Goal: Task Accomplishment & Management: Complete application form

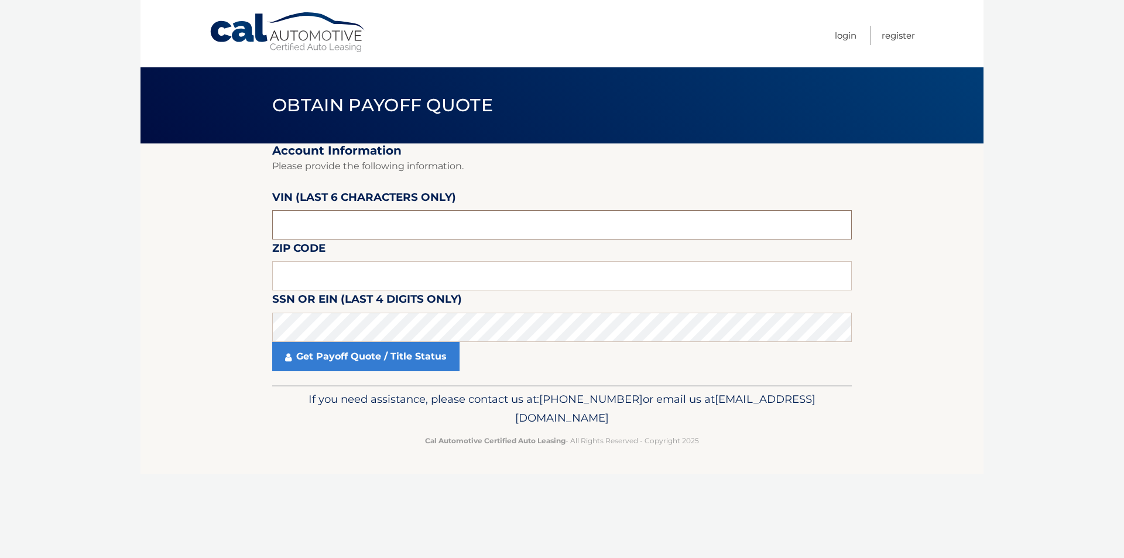
drag, startPoint x: 387, startPoint y: 235, endPoint x: 254, endPoint y: 236, distance: 132.9
click at [254, 236] on section "Account Information Please provide the following information. [PERSON_NAME] (la…" at bounding box center [562, 264] width 843 height 242
click at [346, 278] on input "text" at bounding box center [562, 275] width 580 height 29
drag, startPoint x: 355, startPoint y: 221, endPoint x: 259, endPoint y: 229, distance: 96.3
click at [259, 229] on section "Account Information Please provide the following information. VIN (last 6 chara…" at bounding box center [562, 264] width 843 height 242
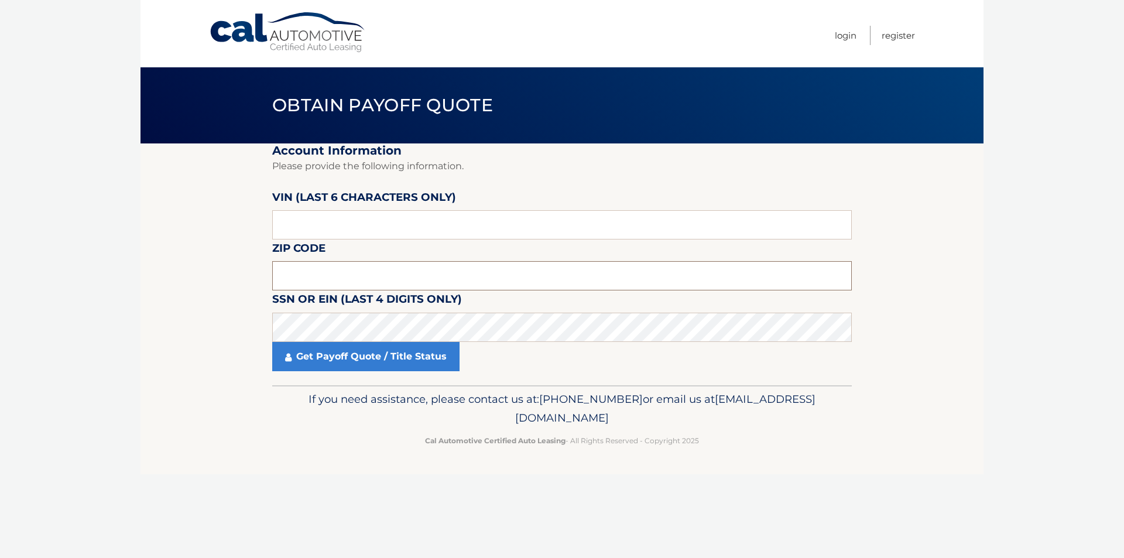
click at [316, 271] on input "text" at bounding box center [562, 275] width 580 height 29
type input "11743"
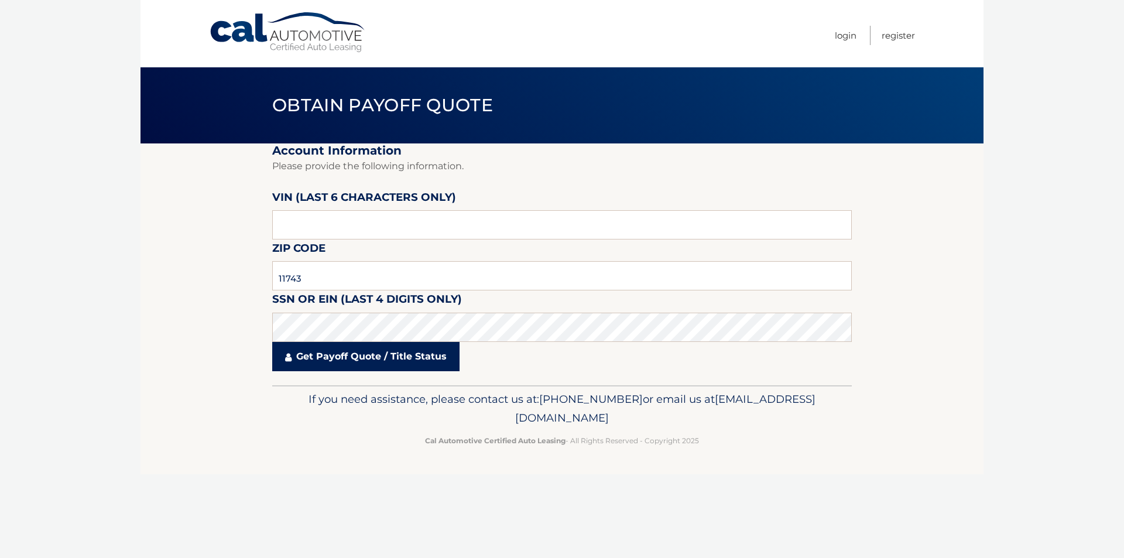
click at [351, 360] on link "Get Payoff Quote / Title Status" at bounding box center [365, 356] width 187 height 29
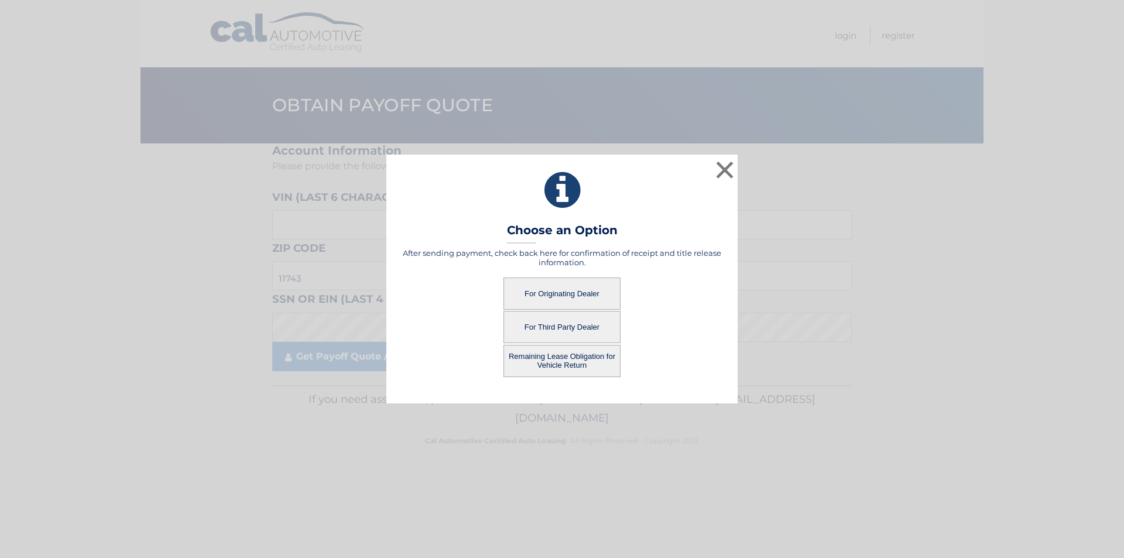
click at [558, 289] on button "For Originating Dealer" at bounding box center [562, 294] width 117 height 32
click at [553, 361] on button "Remaining Lease Obligation for Vehicle Return" at bounding box center [562, 361] width 117 height 32
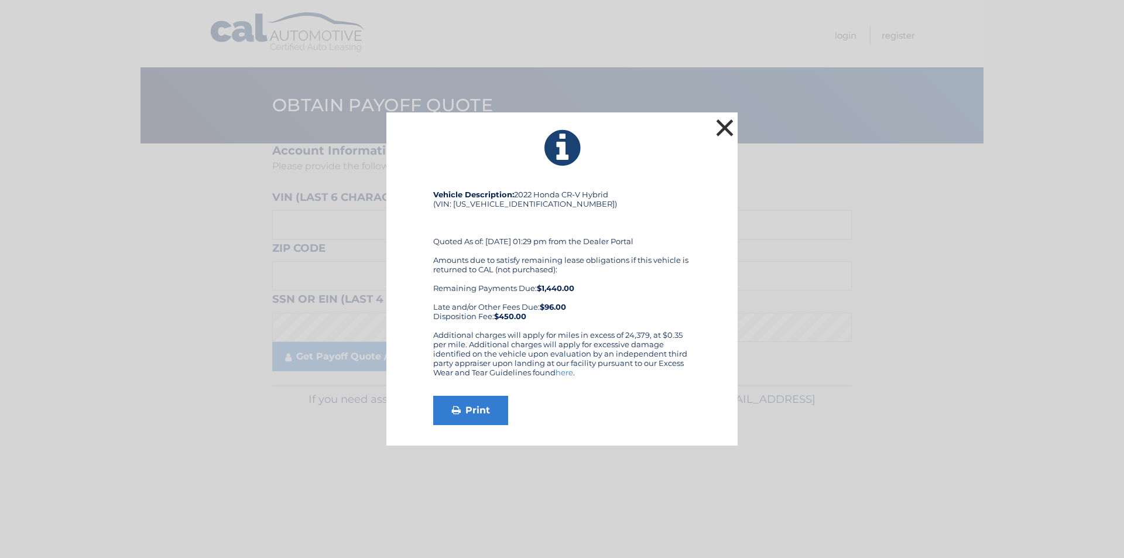
click at [727, 133] on button "×" at bounding box center [724, 127] width 23 height 23
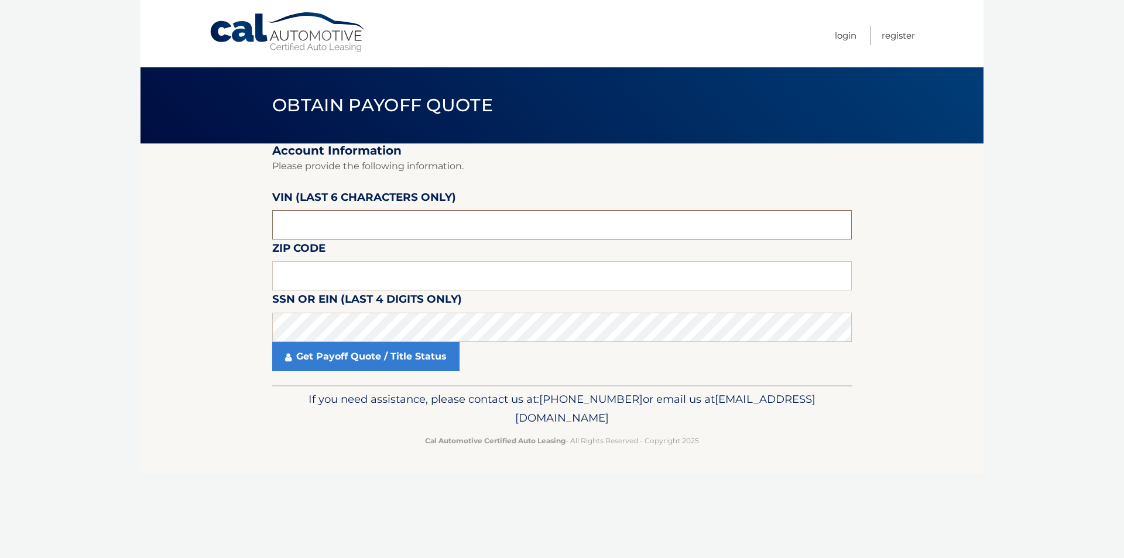
click at [327, 217] on input "text" at bounding box center [562, 224] width 580 height 29
drag, startPoint x: 304, startPoint y: 225, endPoint x: 258, endPoint y: 230, distance: 45.9
click at [258, 230] on section "Account Information Please provide the following information. [PERSON_NAME] (la…" at bounding box center [562, 264] width 843 height 242
click at [370, 227] on input "text" at bounding box center [562, 224] width 580 height 29
click at [346, 275] on input "text" at bounding box center [562, 275] width 580 height 29
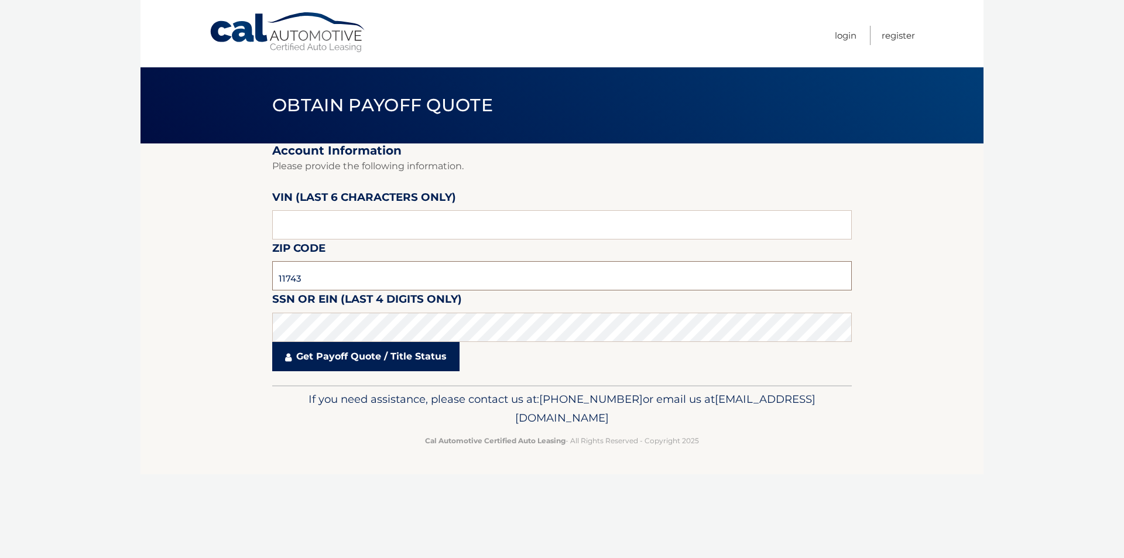
type input "11743"
click at [335, 361] on link "Get Payoff Quote / Title Status" at bounding box center [365, 356] width 187 height 29
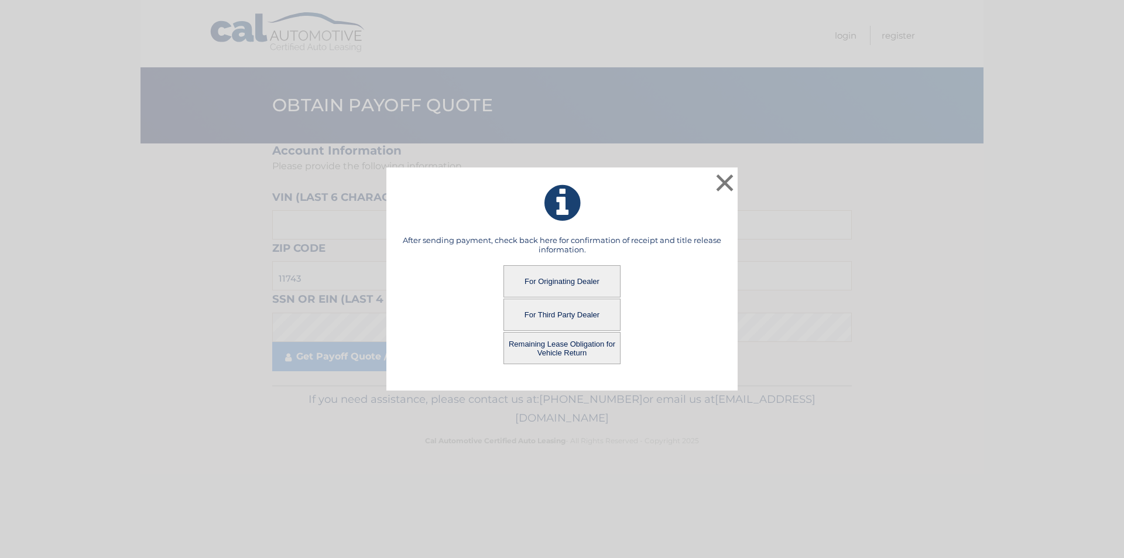
click at [559, 210] on icon at bounding box center [562, 203] width 322 height 42
click at [557, 278] on button "For Originating Dealer" at bounding box center [562, 281] width 117 height 32
click at [558, 284] on button "For Originating Dealer" at bounding box center [562, 281] width 117 height 32
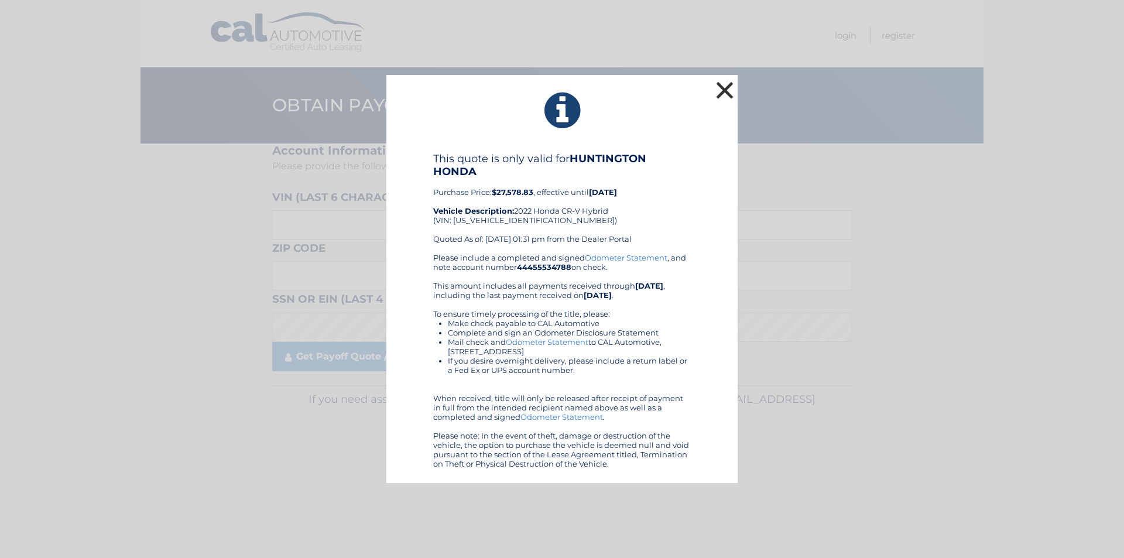
click at [721, 98] on button "×" at bounding box center [724, 89] width 23 height 23
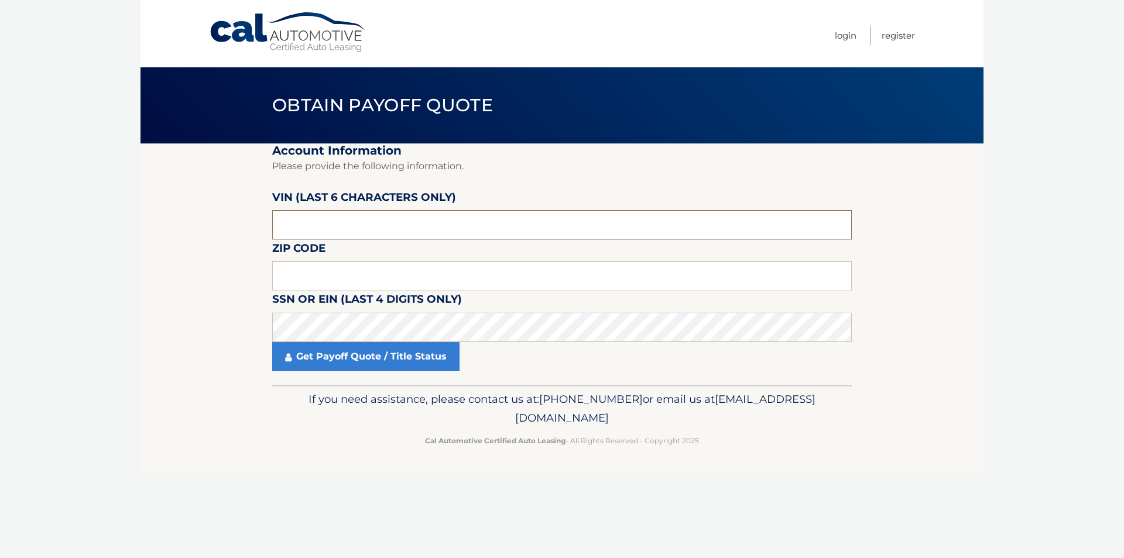
click at [405, 226] on input "text" at bounding box center [562, 224] width 580 height 29
paste input "053873"
type input "053873"
click at [341, 267] on input "text" at bounding box center [562, 275] width 580 height 29
type input "11743"
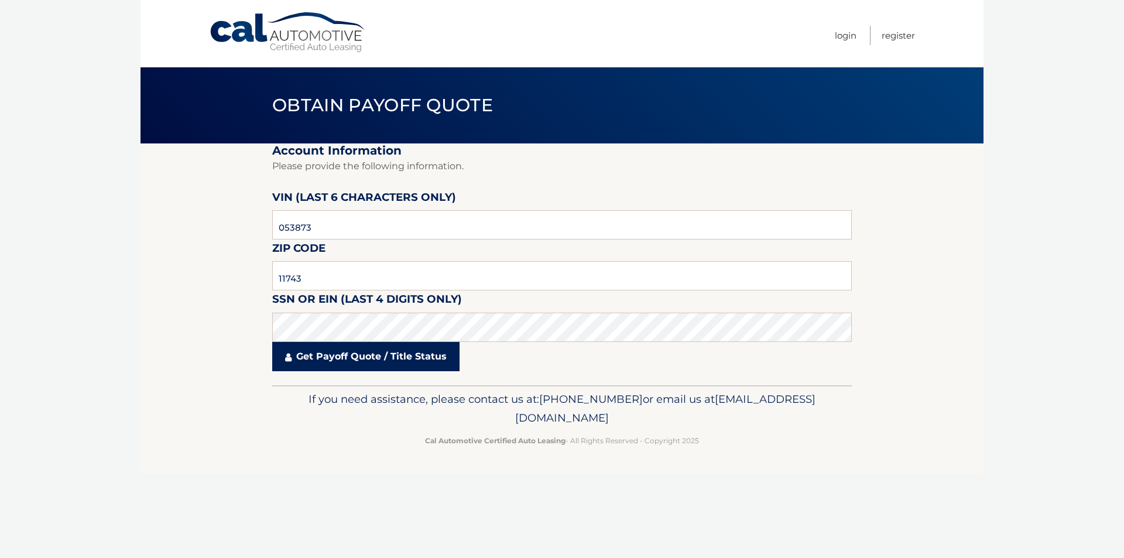
click at [358, 360] on link "Get Payoff Quote / Title Status" at bounding box center [365, 356] width 187 height 29
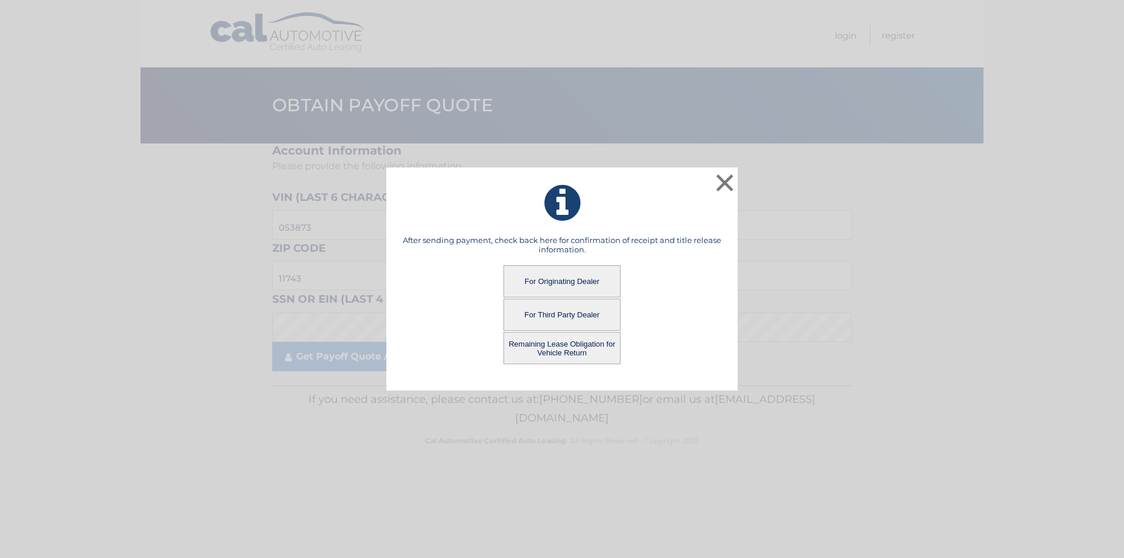
click at [559, 348] on button "Remaining Lease Obligation for Vehicle Return" at bounding box center [562, 348] width 117 height 32
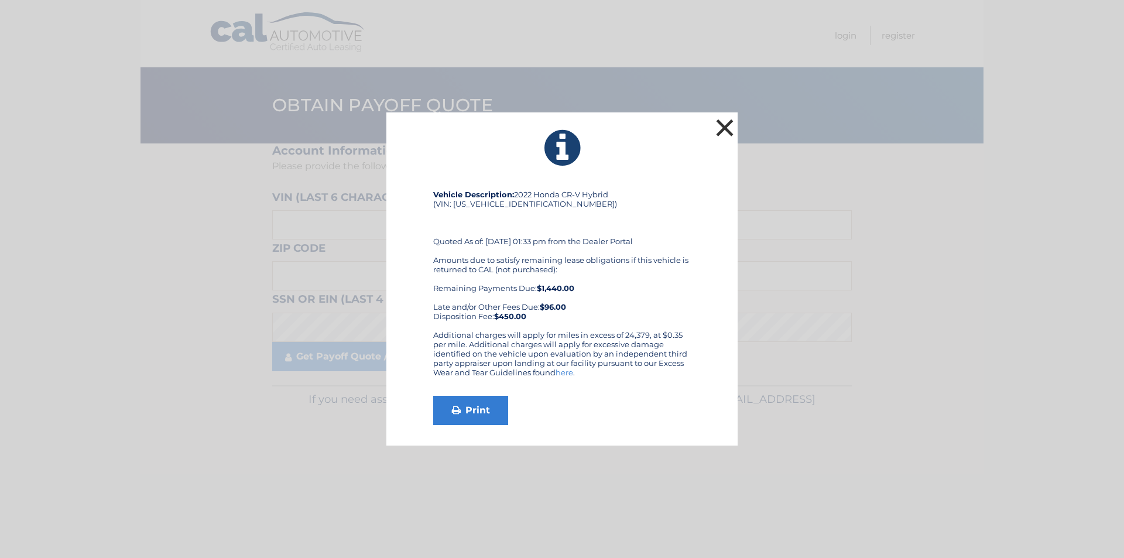
click at [722, 126] on button "×" at bounding box center [724, 127] width 23 height 23
